Goal: Information Seeking & Learning: Learn about a topic

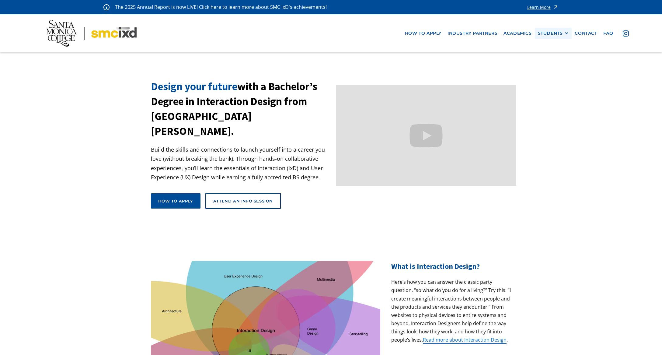
click at [563, 33] on div "STUDENTS" at bounding box center [550, 33] width 25 height 5
click at [548, 6] on div "Learn More" at bounding box center [539, 7] width 23 height 4
click at [54, 30] on img at bounding box center [91, 33] width 90 height 26
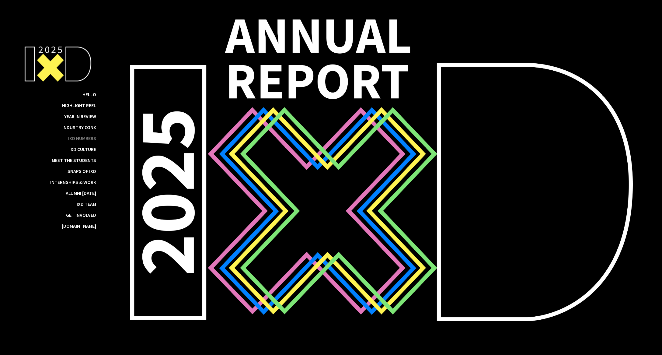
click at [90, 139] on div "IxD Numbers" at bounding box center [82, 138] width 28 height 6
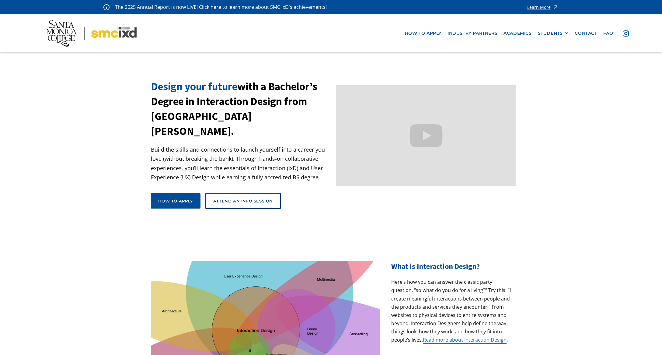
click at [69, 33] on img at bounding box center [91, 33] width 90 height 26
click at [64, 29] on img at bounding box center [91, 33] width 90 height 26
click at [466, 336] on link "Read more about Interaction Design" at bounding box center [465, 339] width 84 height 7
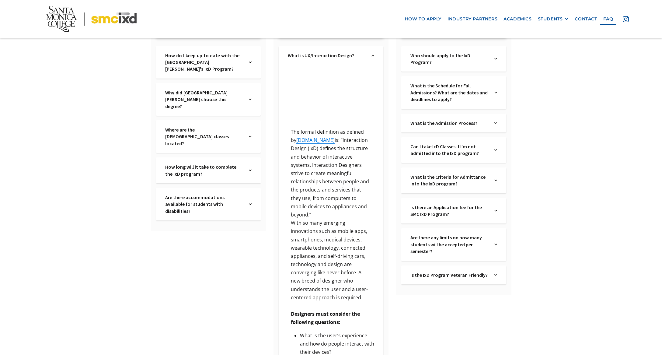
scroll to position [122, 0]
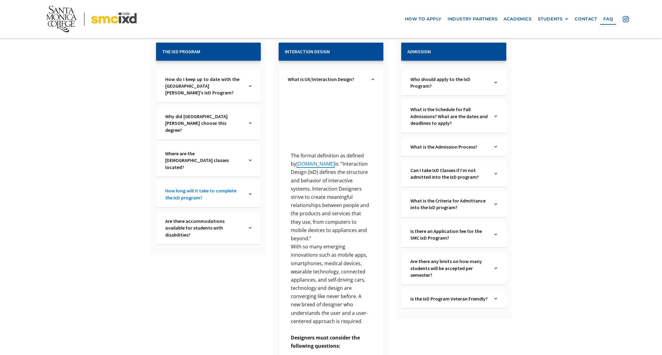
click at [225, 187] on link "How long will it take to complete the IxD program?" at bounding box center [204, 194] width 78 height 14
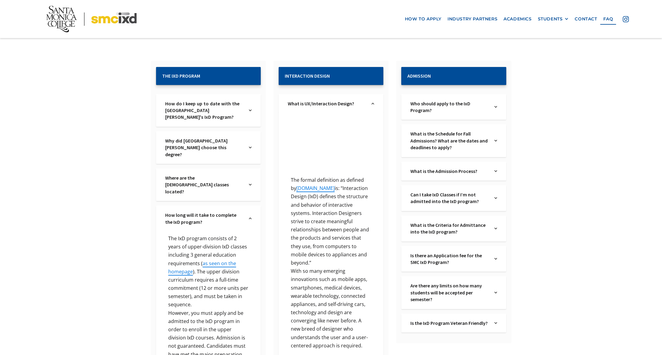
scroll to position [99, 0]
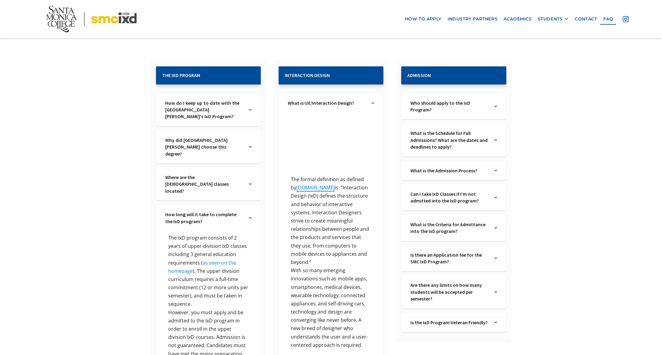
click at [226, 259] on link "as seen on the homepage" at bounding box center [202, 266] width 68 height 15
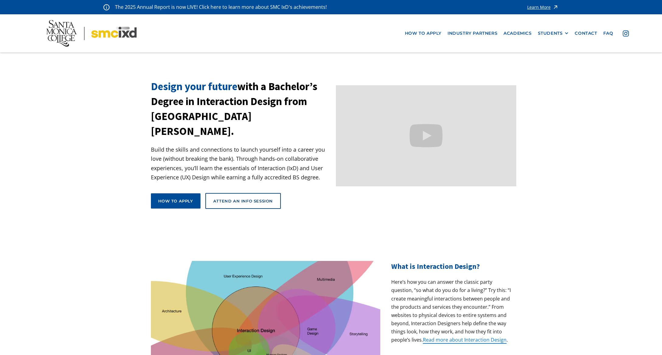
click at [67, 40] on img at bounding box center [91, 33] width 90 height 26
click at [70, 30] on img at bounding box center [91, 33] width 90 height 26
click at [72, 22] on img at bounding box center [91, 33] width 90 height 26
click at [111, 34] on img at bounding box center [91, 33] width 90 height 26
click at [51, 47] on nav "how to apply industry partners Academics STUDENTS PROspective Students GRAD SHO…" at bounding box center [331, 33] width 662 height 38
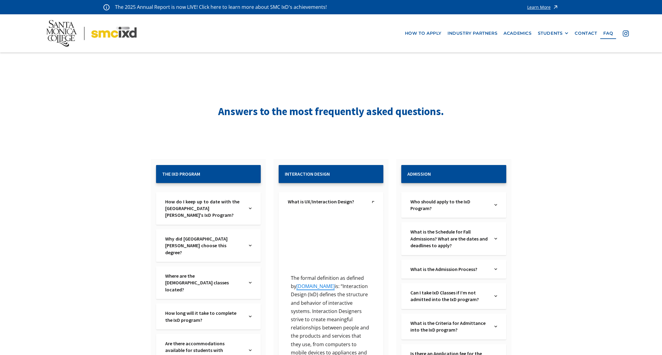
scroll to position [129, 0]
